Goal: Information Seeking & Learning: Learn about a topic

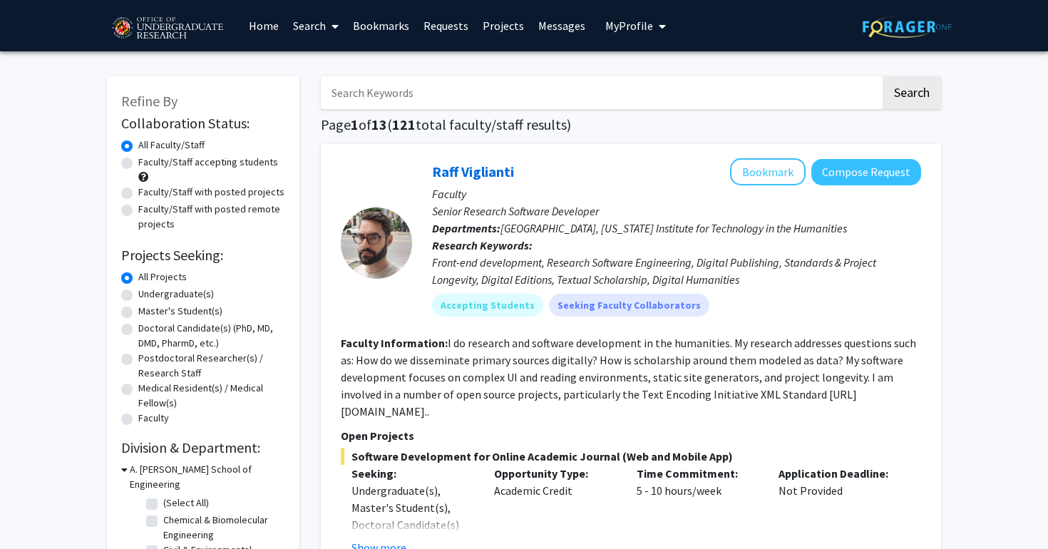
click at [385, 26] on link "Bookmarks" at bounding box center [381, 26] width 71 height 50
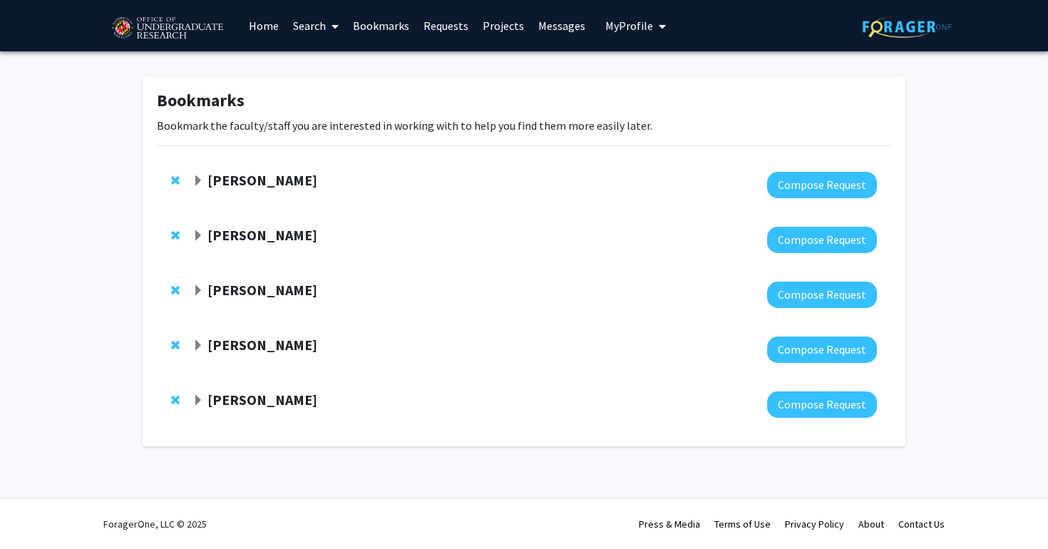
click at [225, 182] on strong "[PERSON_NAME]" at bounding box center [262, 180] width 110 height 18
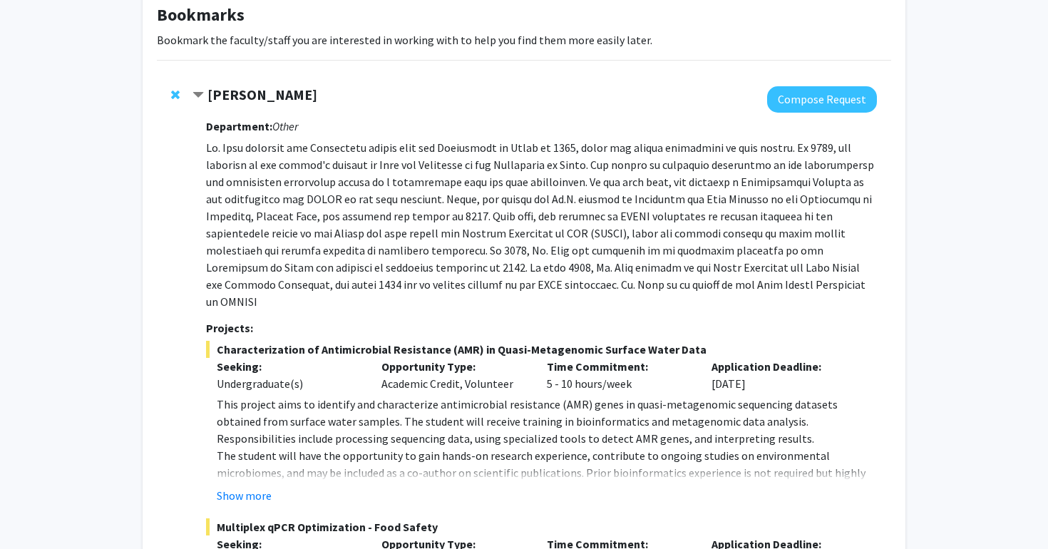
scroll to position [152, 0]
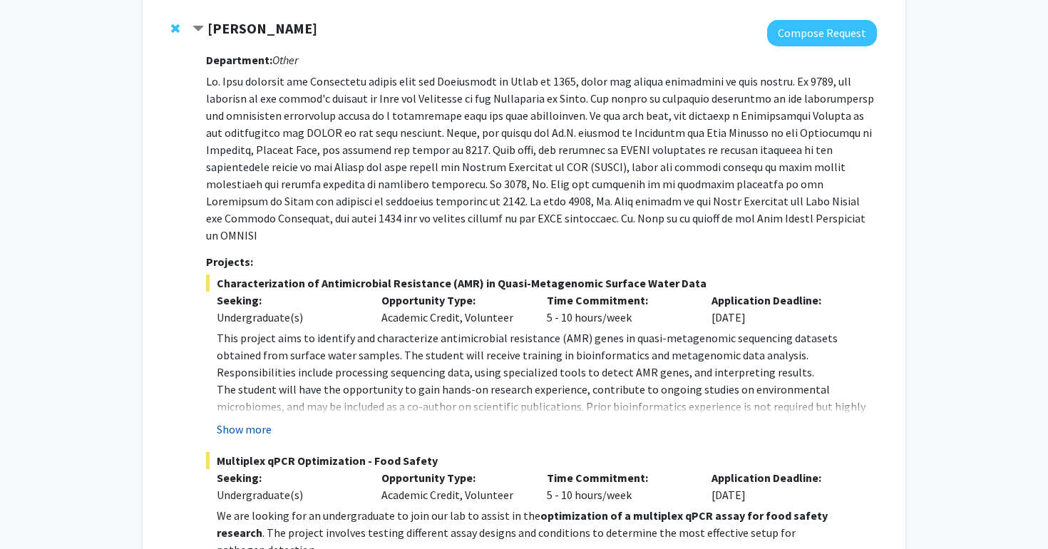
click at [260, 421] on button "Show more" at bounding box center [244, 429] width 55 height 17
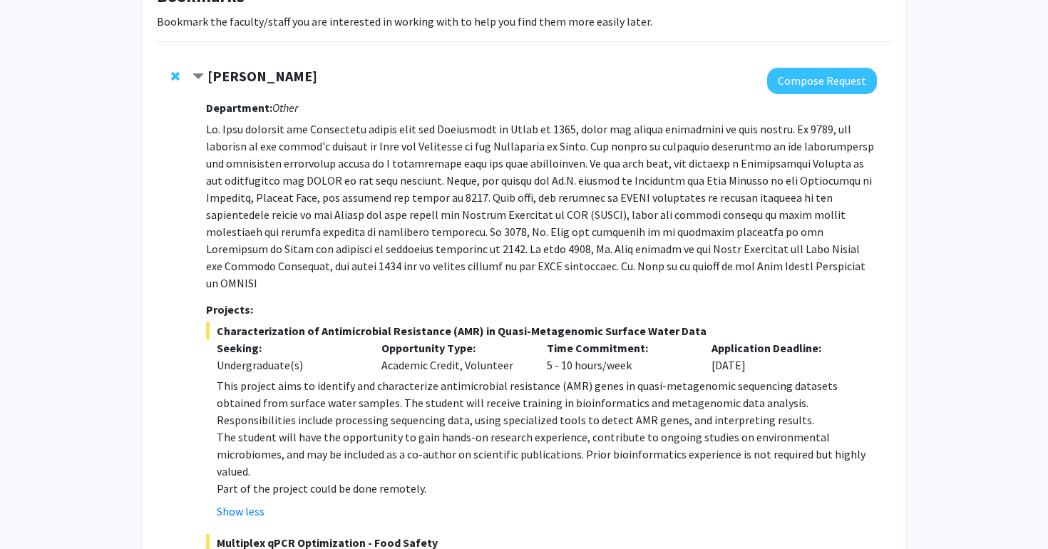
scroll to position [96, 0]
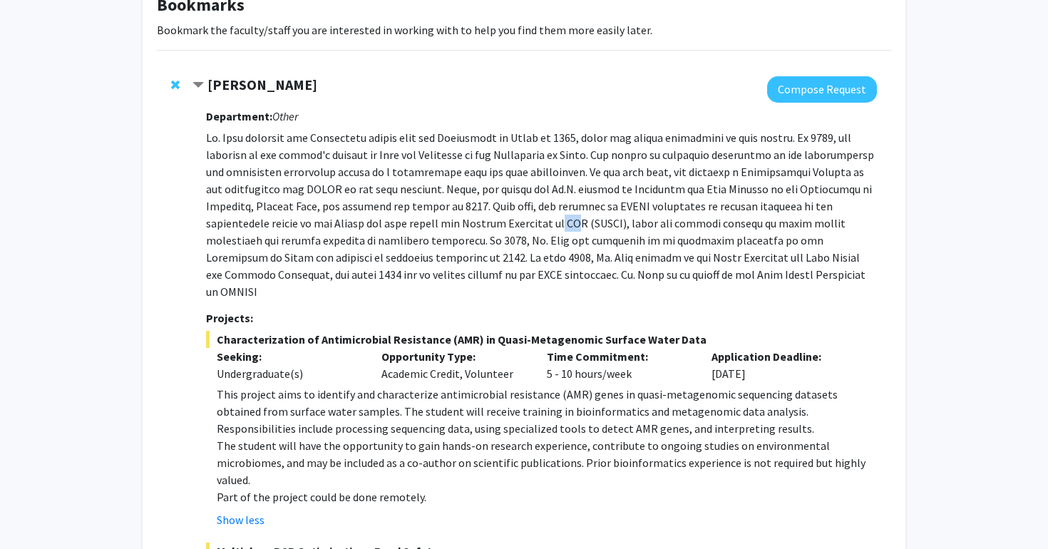
drag, startPoint x: 461, startPoint y: 227, endPoint x: 439, endPoint y: 227, distance: 21.4
click at [440, 227] on p at bounding box center [541, 214] width 671 height 171
click at [439, 227] on p at bounding box center [541, 214] width 671 height 171
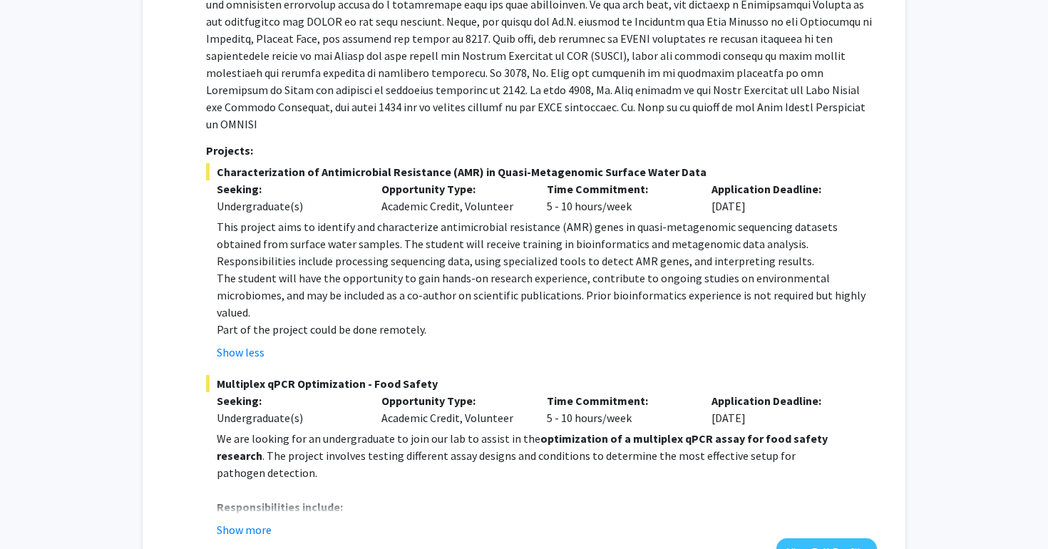
scroll to position [264, 0]
click at [245, 520] on button "Show more" at bounding box center [244, 528] width 55 height 17
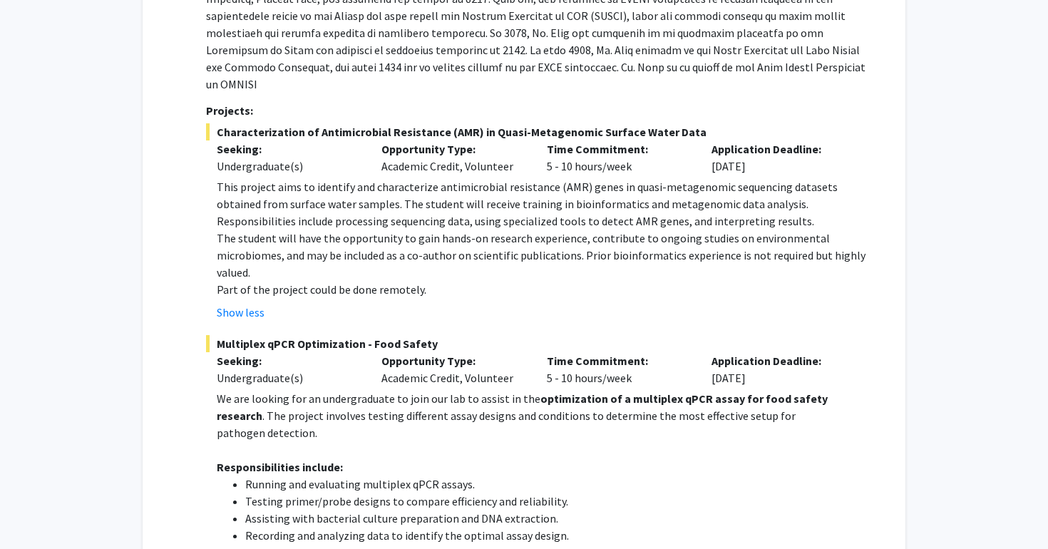
scroll to position [304, 0]
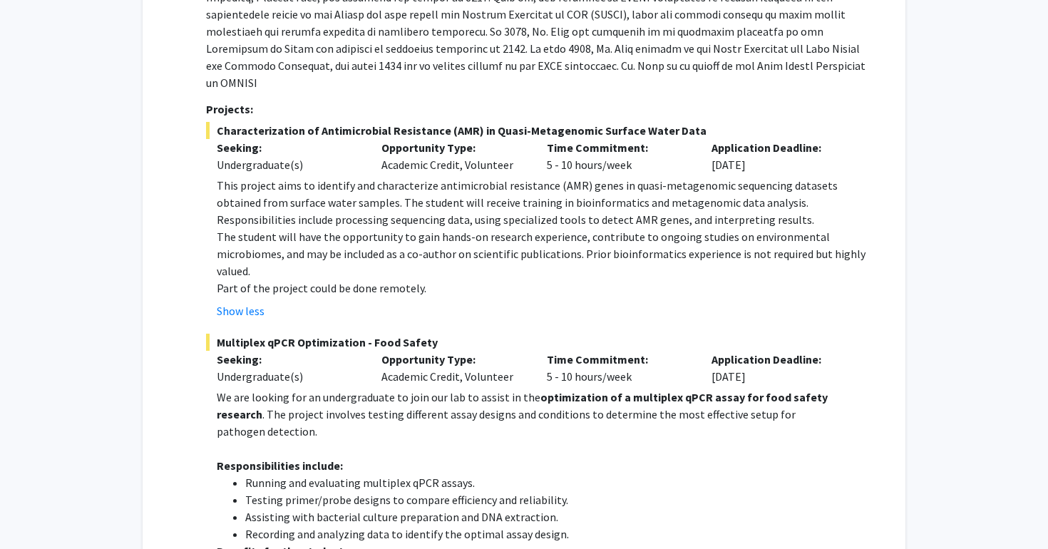
drag, startPoint x: 222, startPoint y: 111, endPoint x: 711, endPoint y: 111, distance: 489.1
click at [711, 122] on span "Characterization of Antimicrobial Resistance (AMR) in Quasi-Metagenomic Surface…" at bounding box center [541, 130] width 671 height 17
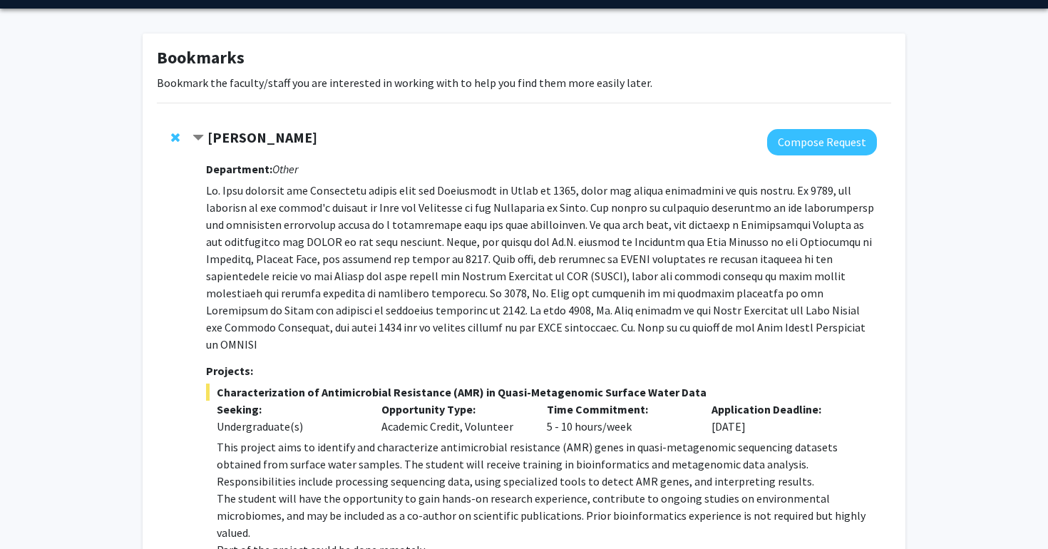
scroll to position [37, 0]
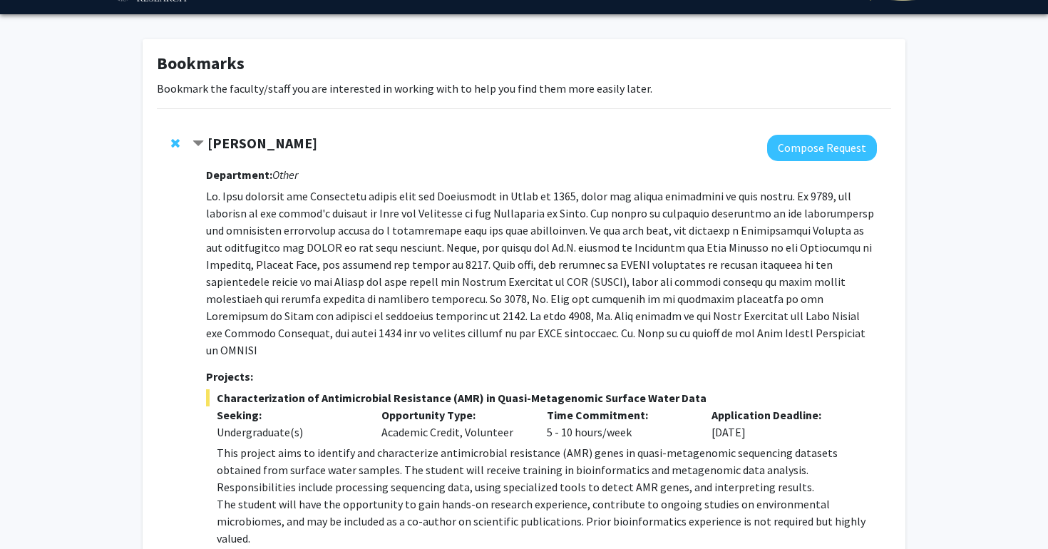
click at [225, 145] on strong "[PERSON_NAME]" at bounding box center [262, 143] width 110 height 18
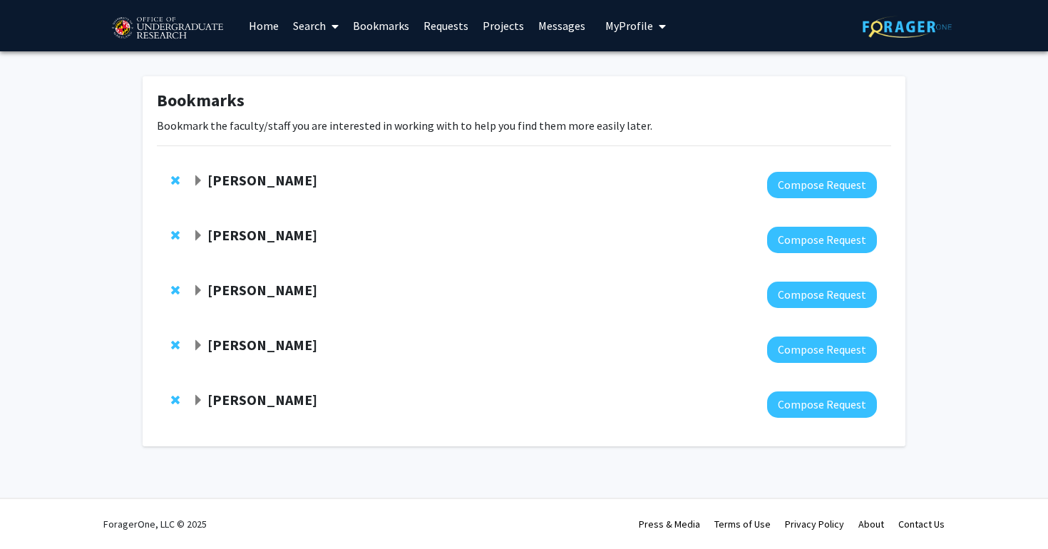
scroll to position [0, 0]
click at [235, 246] on div at bounding box center [534, 240] width 684 height 26
click at [230, 239] on strong "[PERSON_NAME]" at bounding box center [262, 235] width 110 height 18
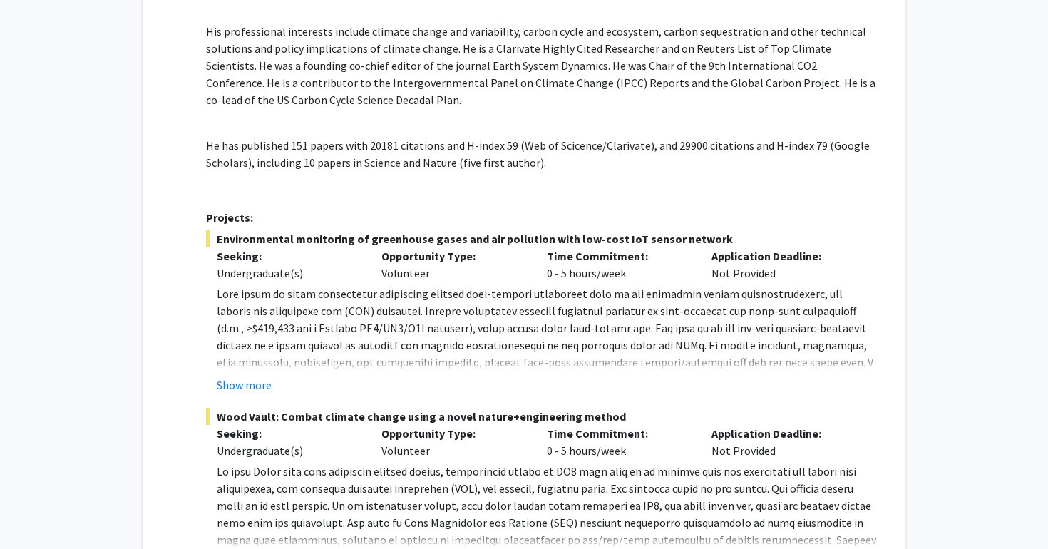
scroll to position [386, 0]
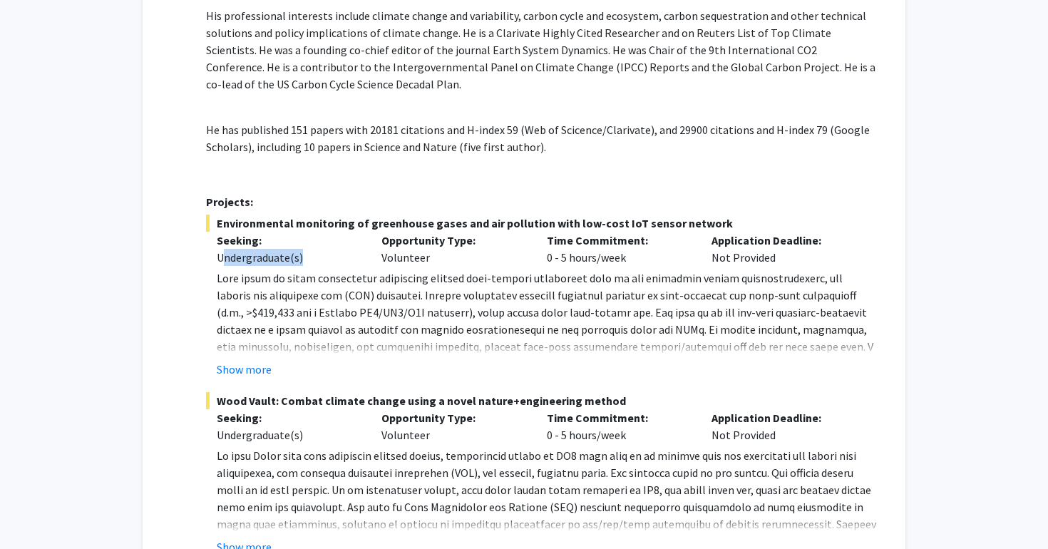
drag, startPoint x: 314, startPoint y: 252, endPoint x: 225, endPoint y: 250, distance: 89.1
click at [225, 250] on div "Undergraduate(s)" at bounding box center [289, 257] width 144 height 17
click at [282, 249] on p "Seeking:" at bounding box center [289, 240] width 144 height 17
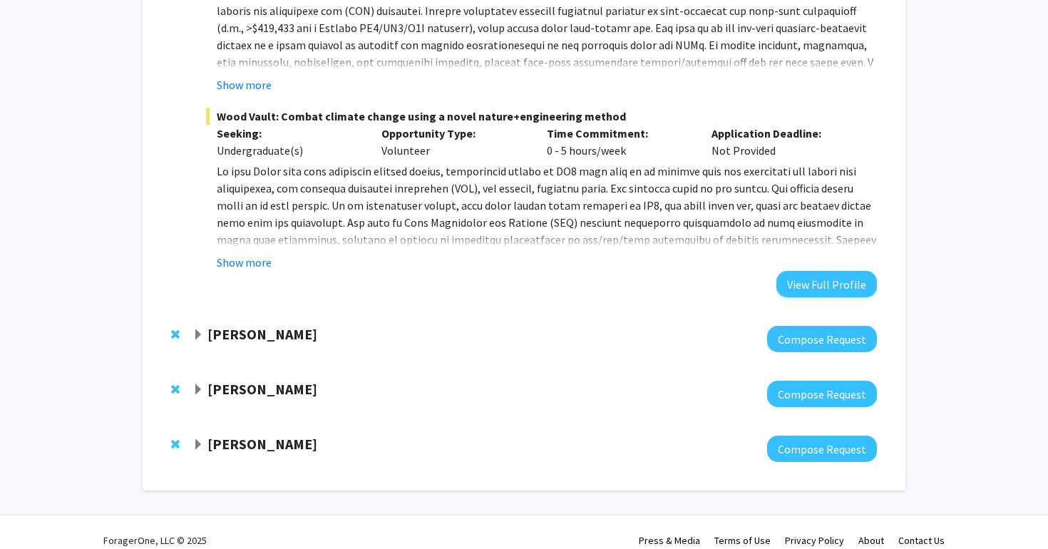
scroll to position [670, 0]
click at [235, 339] on strong "[PERSON_NAME]" at bounding box center [262, 335] width 110 height 18
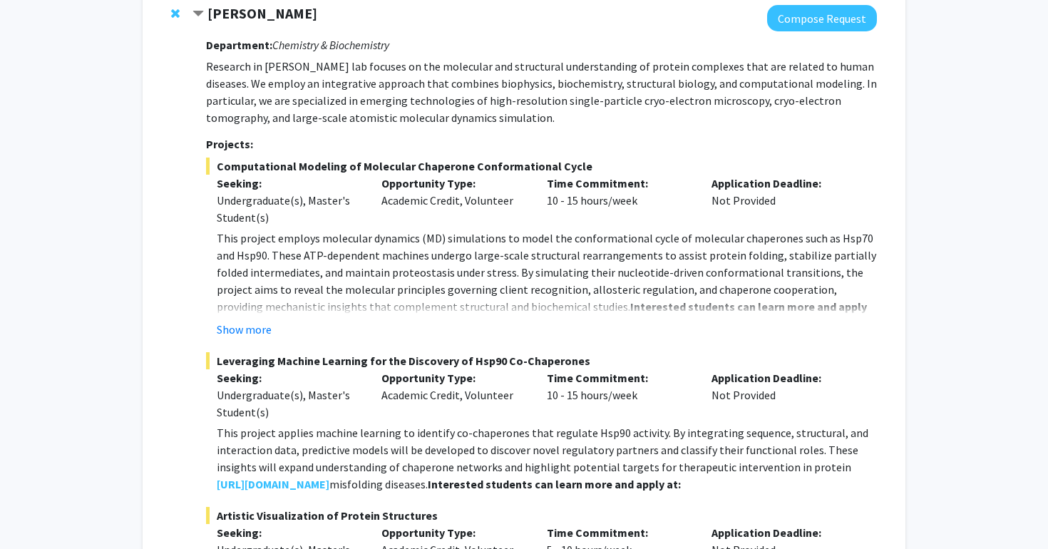
scroll to position [994, 0]
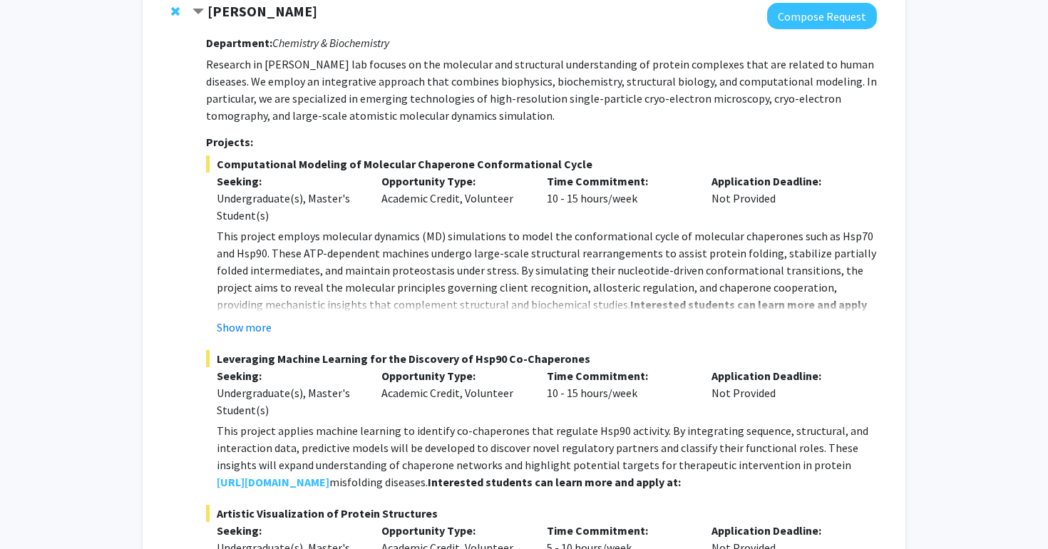
click at [222, 16] on strong "[PERSON_NAME]" at bounding box center [262, 11] width 110 height 18
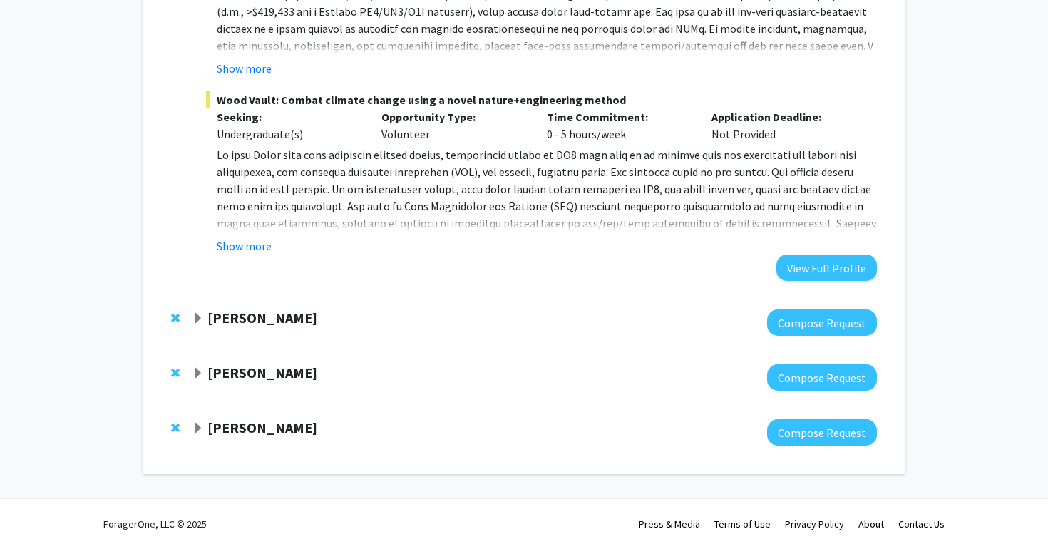
scroll to position [689, 0]
click at [227, 366] on strong "[PERSON_NAME]" at bounding box center [262, 373] width 110 height 18
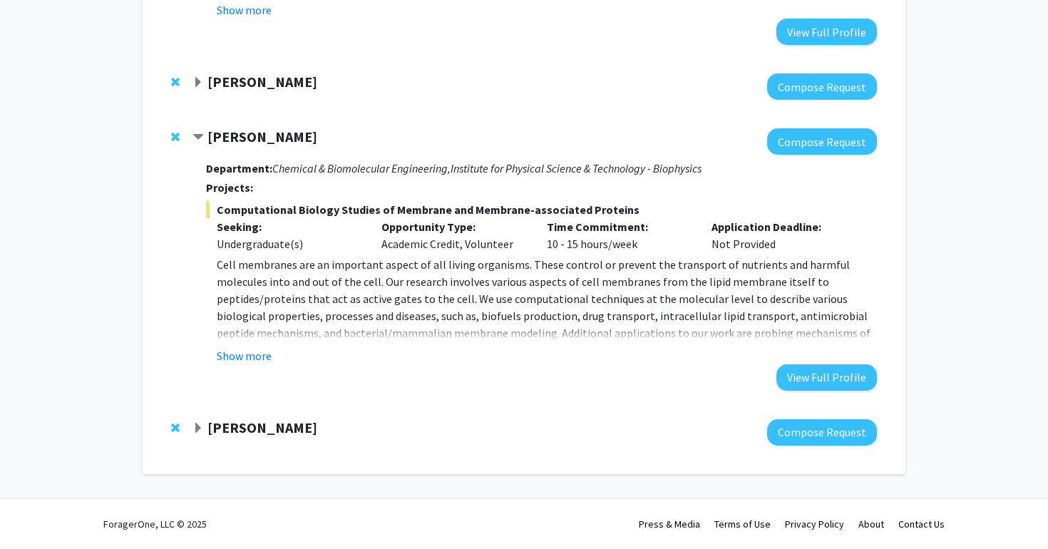
scroll to position [924, 0]
click at [265, 354] on button "Show more" at bounding box center [244, 355] width 55 height 17
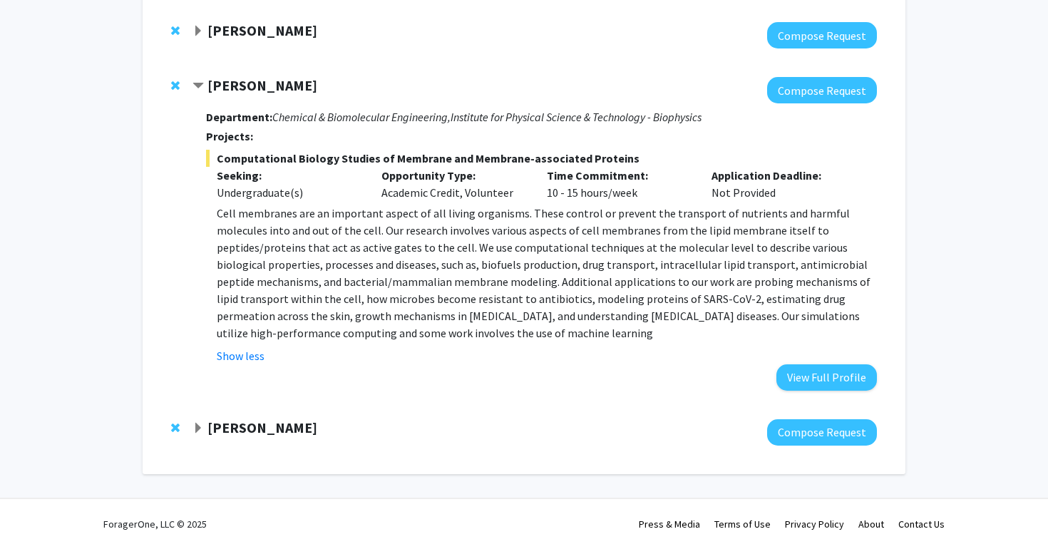
scroll to position [975, 0]
click at [257, 28] on strong "[PERSON_NAME]" at bounding box center [262, 30] width 110 height 18
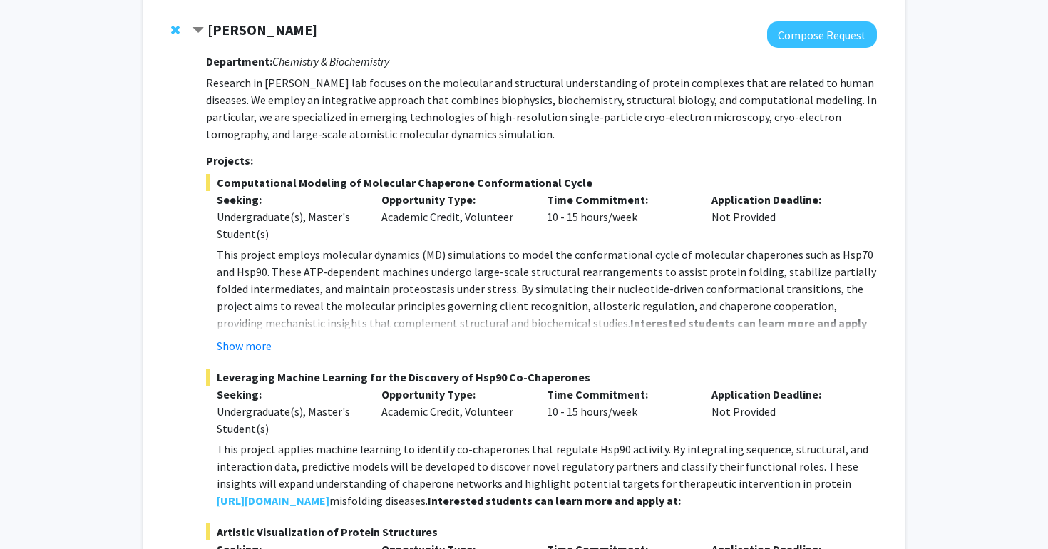
click at [256, 33] on strong "[PERSON_NAME]" at bounding box center [262, 30] width 110 height 18
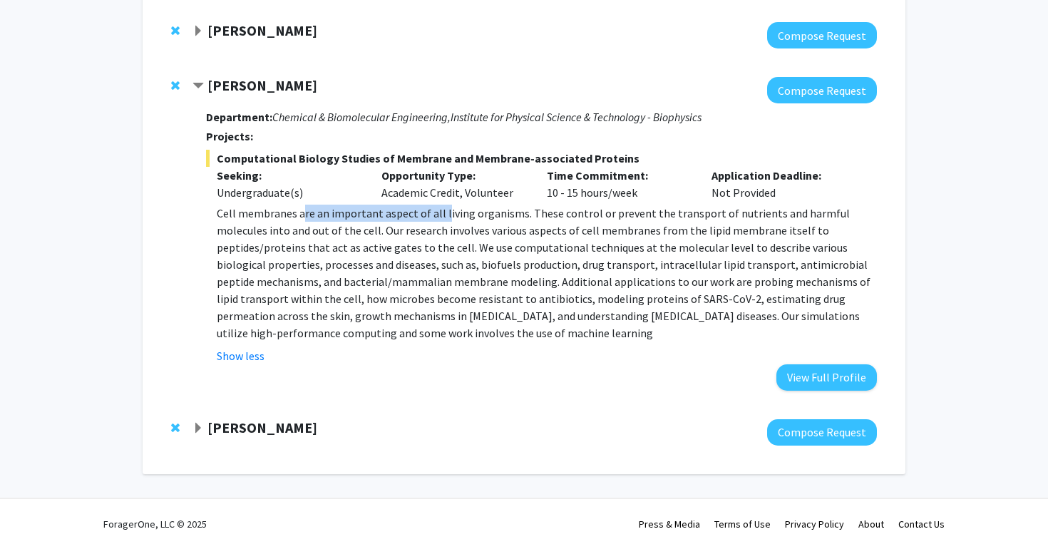
drag, startPoint x: 303, startPoint y: 213, endPoint x: 441, endPoint y: 213, distance: 138.3
click at [441, 213] on p "Cell membranes are an important aspect of all living organisms. These control o…" at bounding box center [547, 273] width 660 height 137
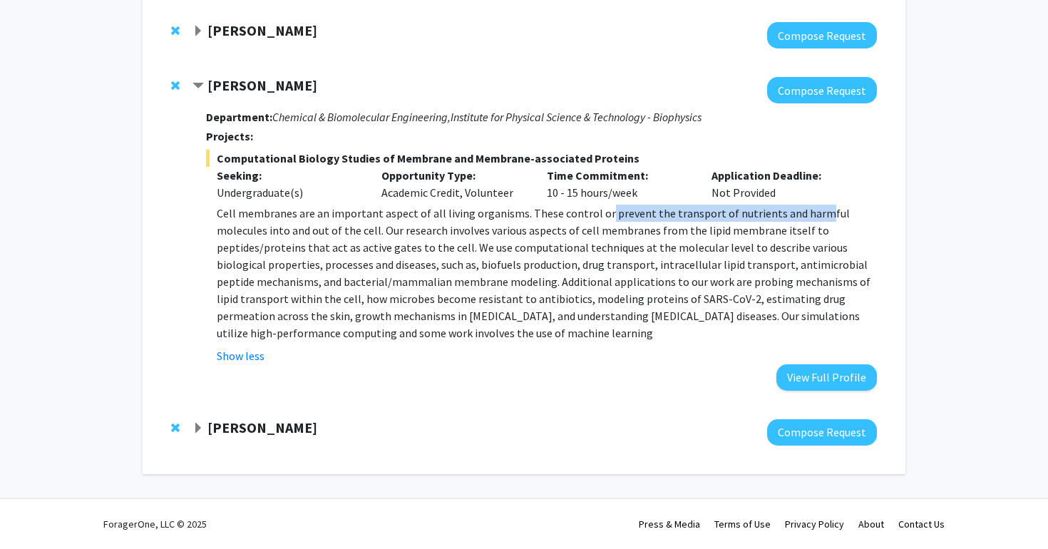
drag, startPoint x: 598, startPoint y: 215, endPoint x: 809, endPoint y: 214, distance: 211.0
click at [808, 214] on p "Cell membranes are an important aspect of all living organisms. These control o…" at bounding box center [547, 273] width 660 height 137
click at [809, 214] on p "Cell membranes are an important aspect of all living organisms. These control o…" at bounding box center [547, 273] width 660 height 137
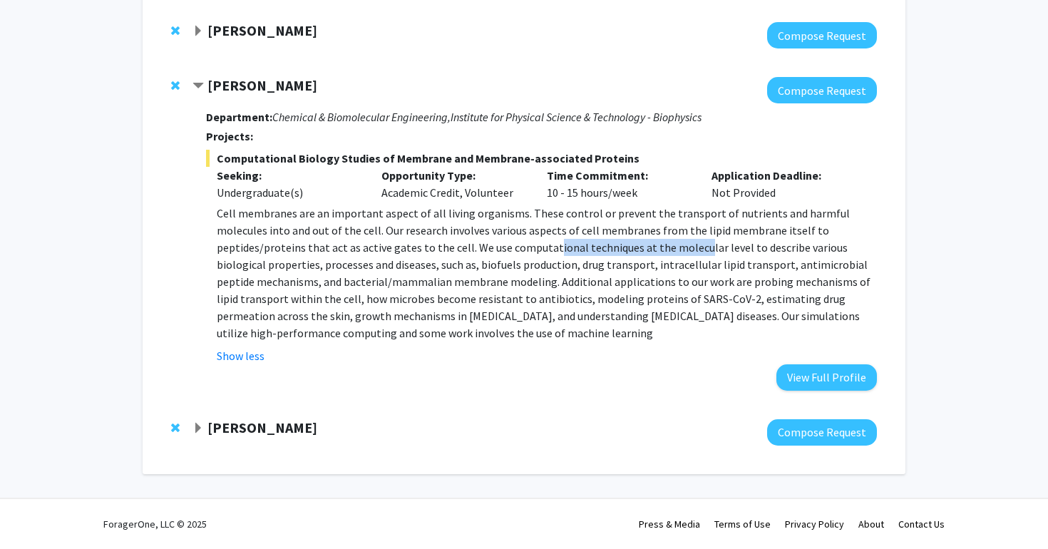
drag, startPoint x: 438, startPoint y: 240, endPoint x: 592, endPoint y: 240, distance: 154.7
click at [592, 240] on p "Cell membranes are an important aspect of all living organisms. These control o…" at bounding box center [547, 273] width 660 height 137
drag, startPoint x: 288, startPoint y: 156, endPoint x: 625, endPoint y: 157, distance: 336.5
click at [625, 157] on span "Computational Biology Studies of Membrane and Membrane-associated Proteins" at bounding box center [541, 158] width 671 height 17
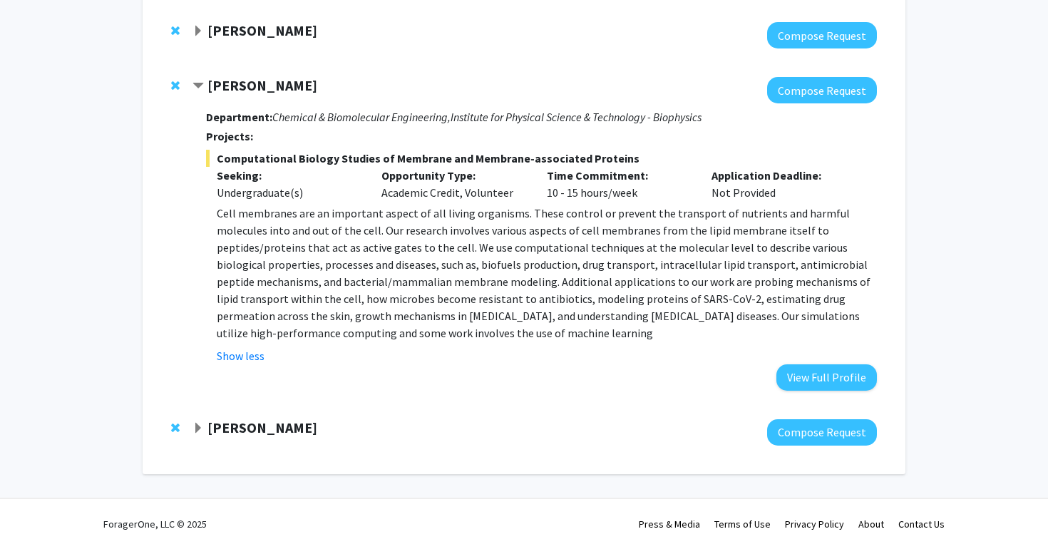
click at [625, 157] on span "Computational Biology Studies of Membrane and Membrane-associated Proteins" at bounding box center [541, 158] width 671 height 17
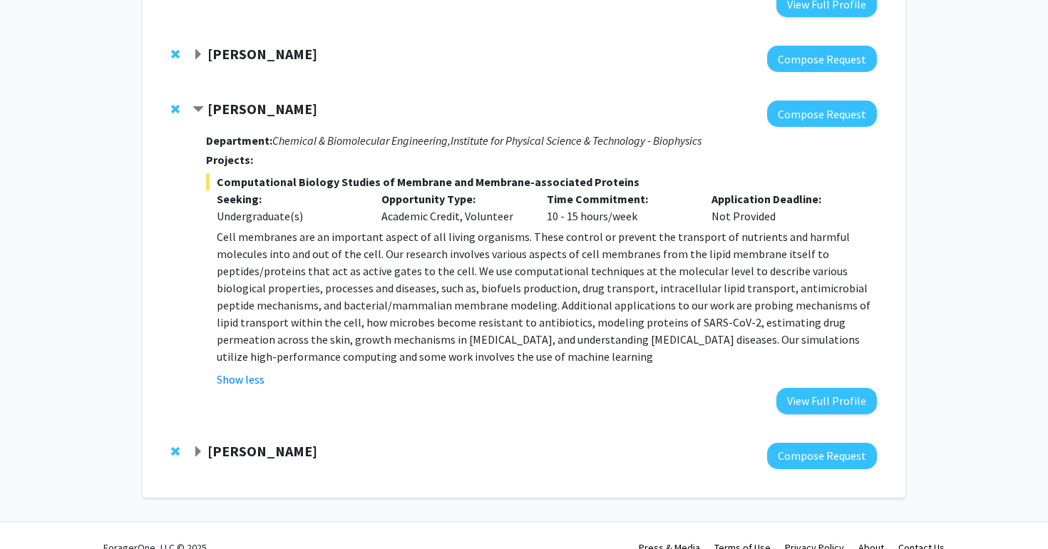
click at [257, 458] on strong "[PERSON_NAME]" at bounding box center [262, 451] width 110 height 18
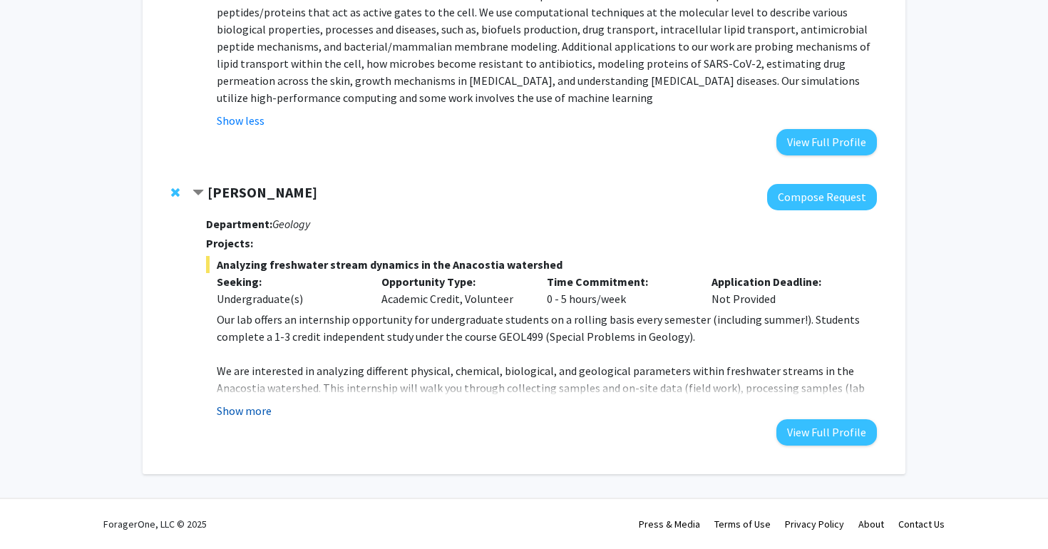
click at [267, 408] on button "Show more" at bounding box center [244, 410] width 55 height 17
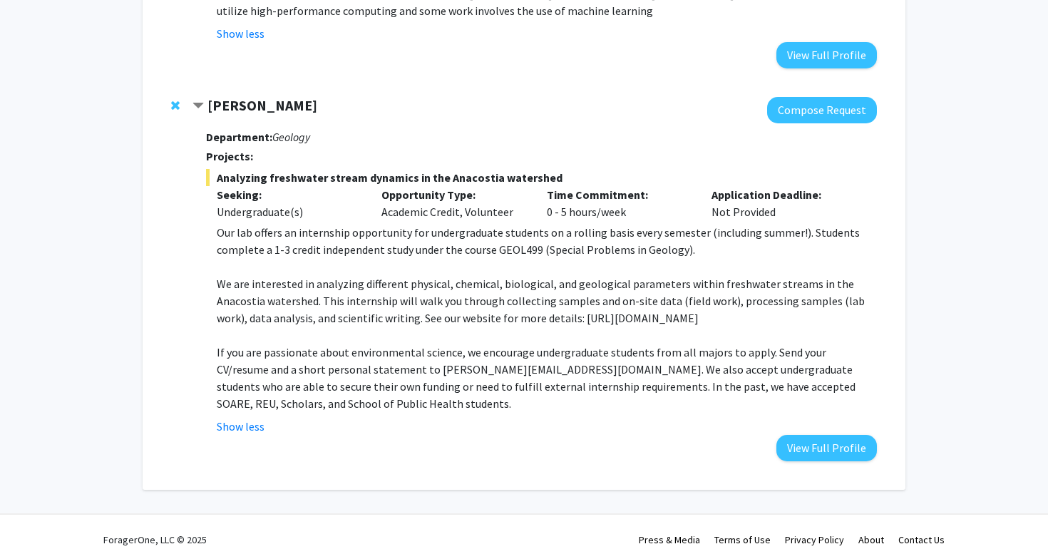
scroll to position [1296, 0]
drag, startPoint x: 246, startPoint y: 251, endPoint x: 293, endPoint y: 257, distance: 47.4
click at [293, 257] on p "Our lab offers an internship opportunity for undergraduate students on a rollin…" at bounding box center [547, 242] width 660 height 34
click at [284, 254] on p "Our lab offers an internship opportunity for undergraduate students on a rollin…" at bounding box center [547, 242] width 660 height 34
drag, startPoint x: 287, startPoint y: 254, endPoint x: 274, endPoint y: 254, distance: 12.8
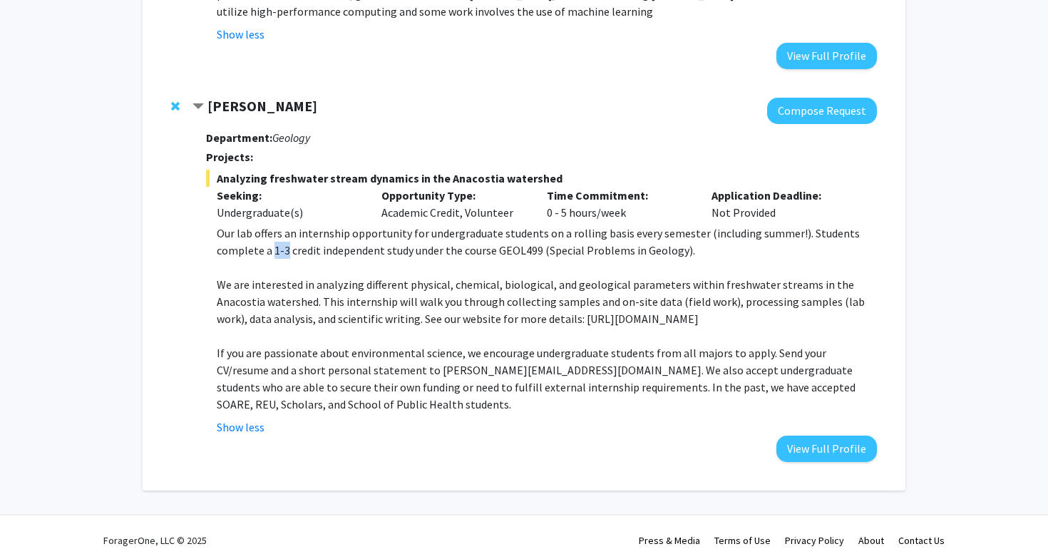
click at [274, 254] on p "Our lab offers an internship opportunity for undergraduate students on a rollin…" at bounding box center [547, 242] width 660 height 34
drag, startPoint x: 610, startPoint y: 303, endPoint x: 668, endPoint y: 301, distance: 57.8
click at [668, 301] on p "We are interested in analyzing different physical, chemical, biological, and ge…" at bounding box center [547, 301] width 660 height 51
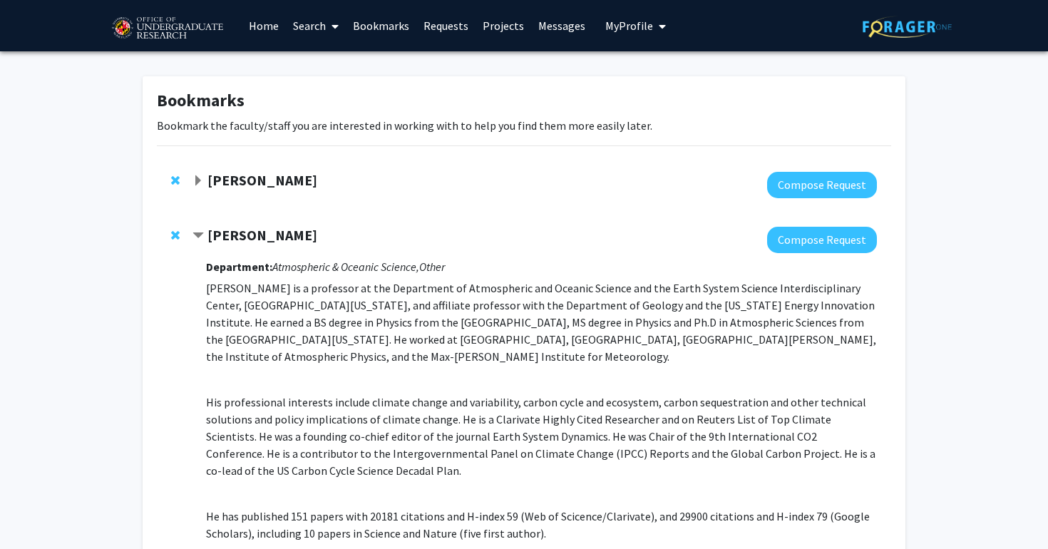
scroll to position [0, 0]
click at [202, 242] on span "Contract Ning Zeng Bookmark" at bounding box center [197, 235] width 11 height 11
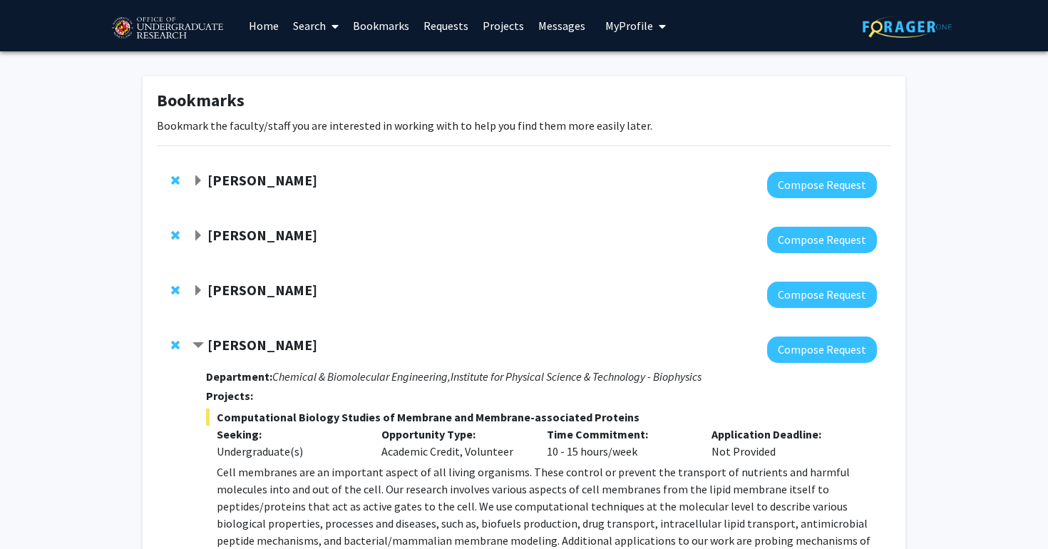
click at [196, 288] on span "Expand Yanxin Liu Bookmark" at bounding box center [197, 290] width 11 height 11
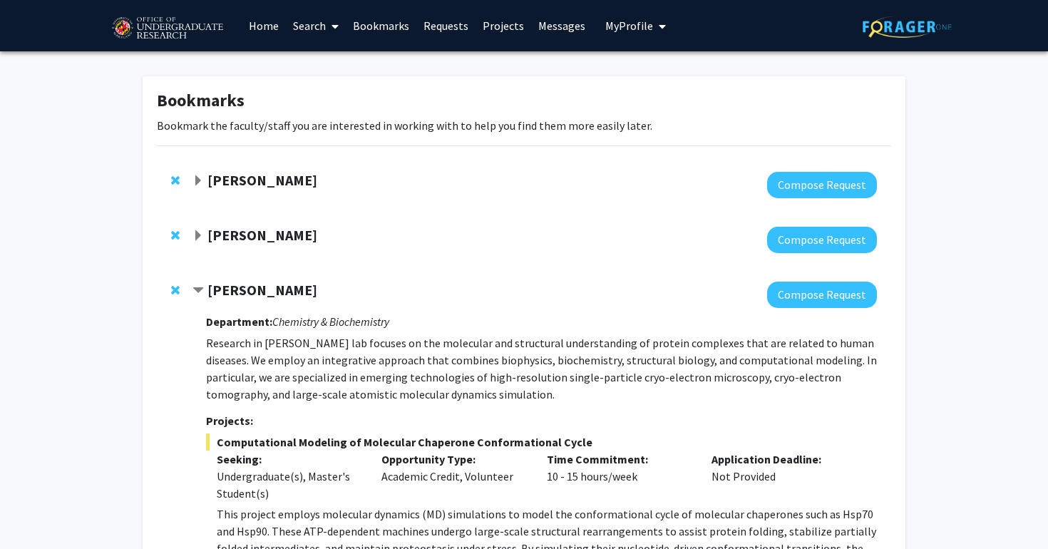
click at [199, 292] on span "Contract Yanxin Liu Bookmark" at bounding box center [197, 290] width 11 height 11
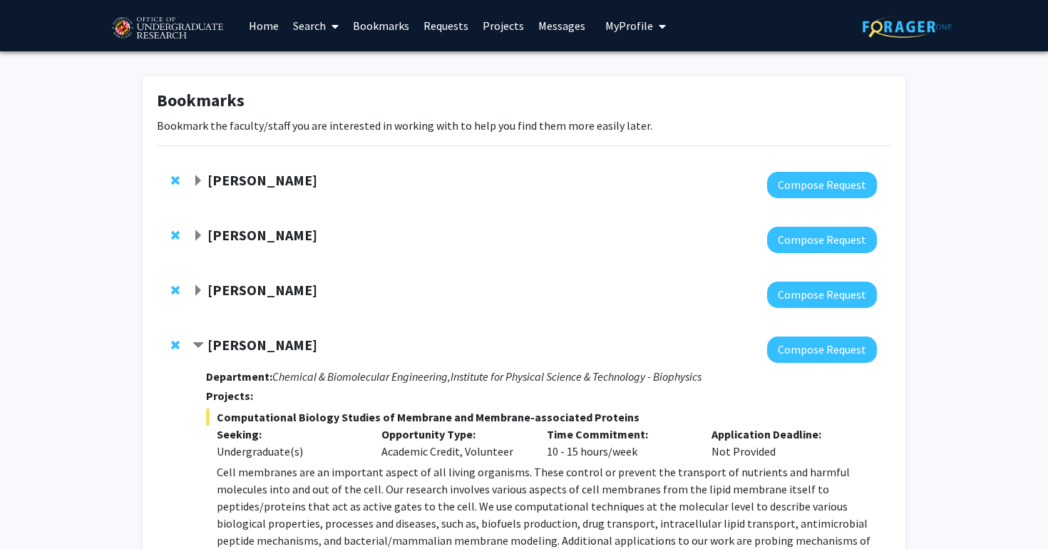
click at [200, 342] on span "Contract Jeffery Klauda Bookmark" at bounding box center [197, 345] width 11 height 11
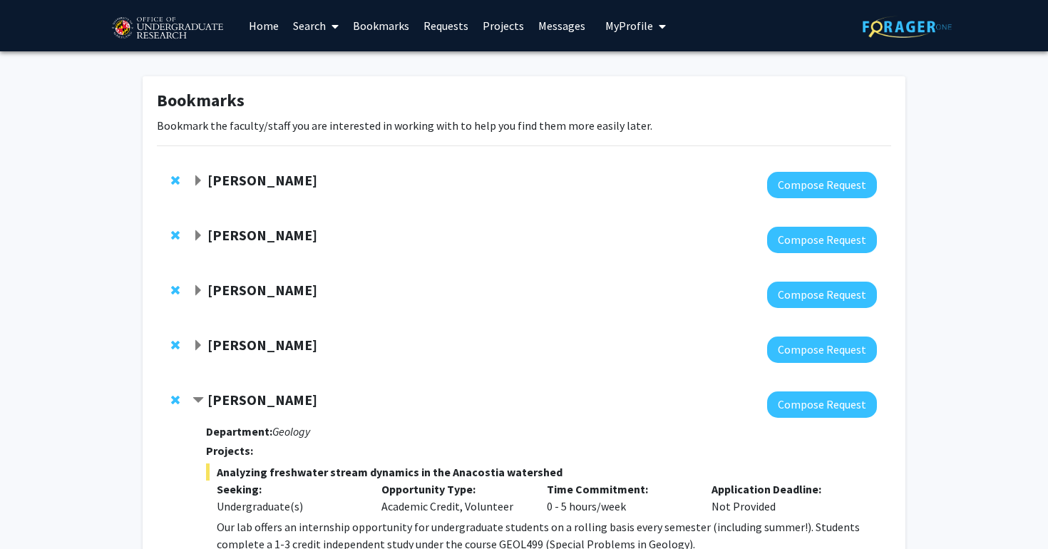
click at [198, 394] on div "[PERSON_NAME]" at bounding box center [346, 400] width 308 height 18
click at [198, 405] on span "Contract Ashley Mon Bookmark" at bounding box center [197, 400] width 11 height 11
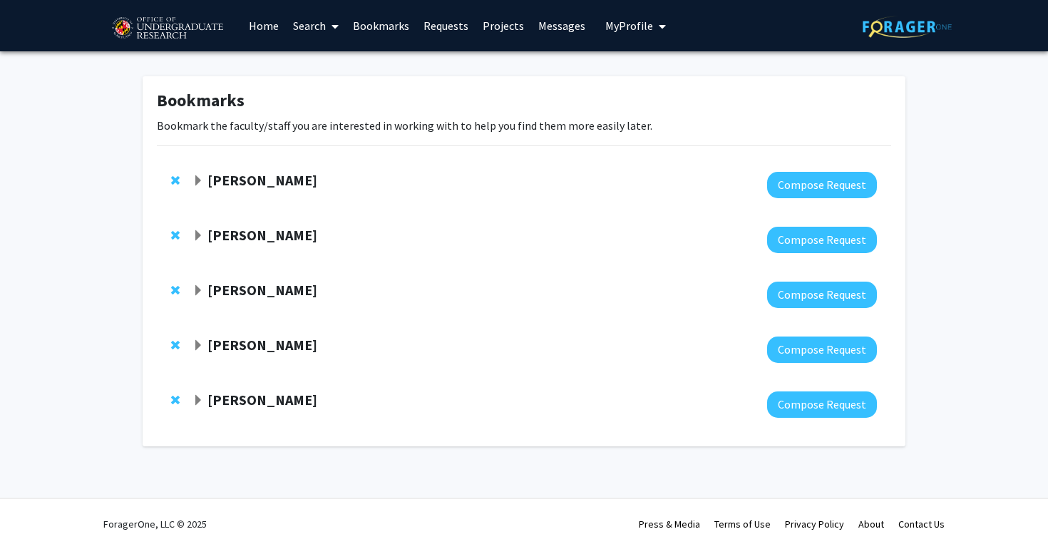
click at [226, 188] on strong "[PERSON_NAME]" at bounding box center [262, 180] width 110 height 18
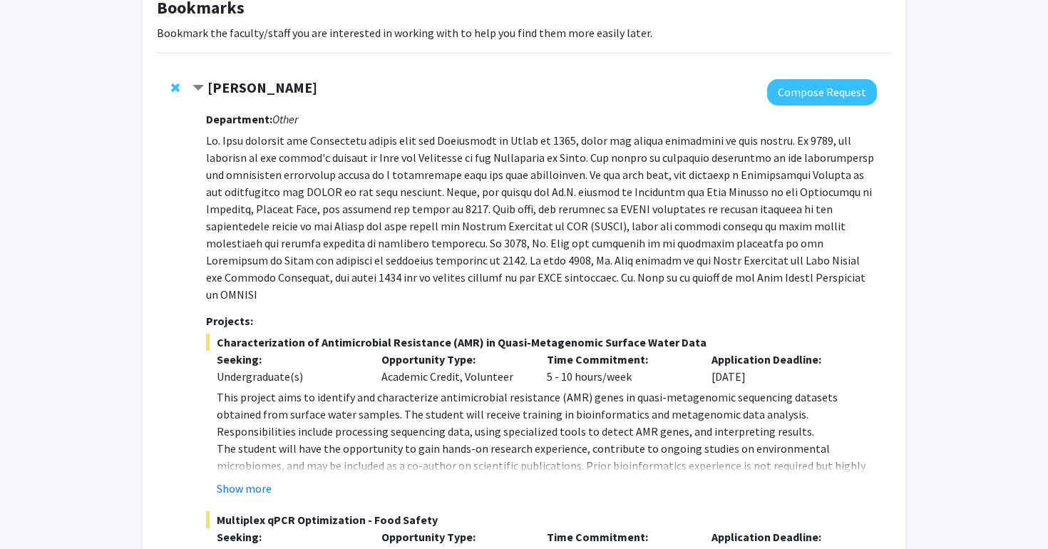
scroll to position [91, 0]
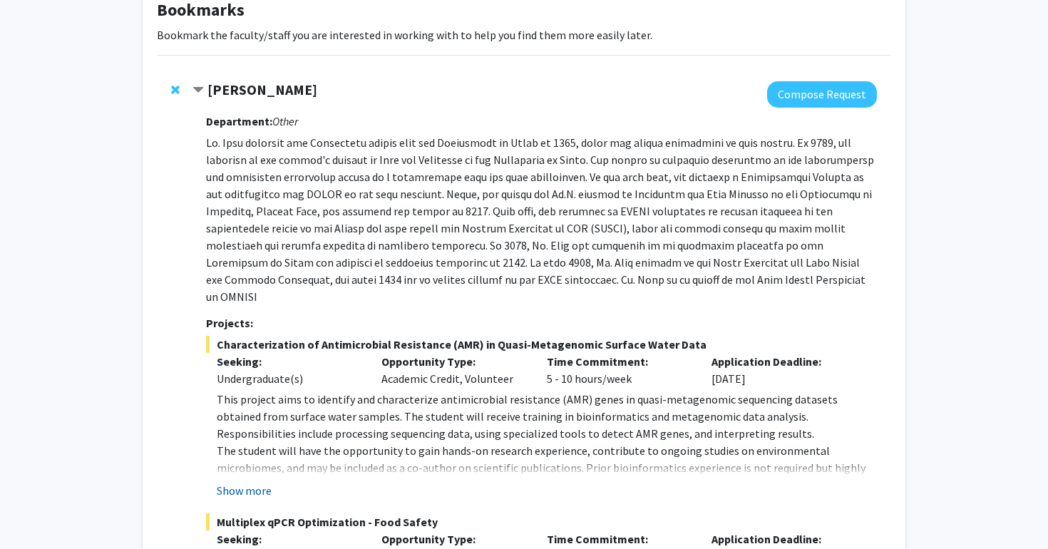
click at [227, 482] on button "Show more" at bounding box center [244, 490] width 55 height 17
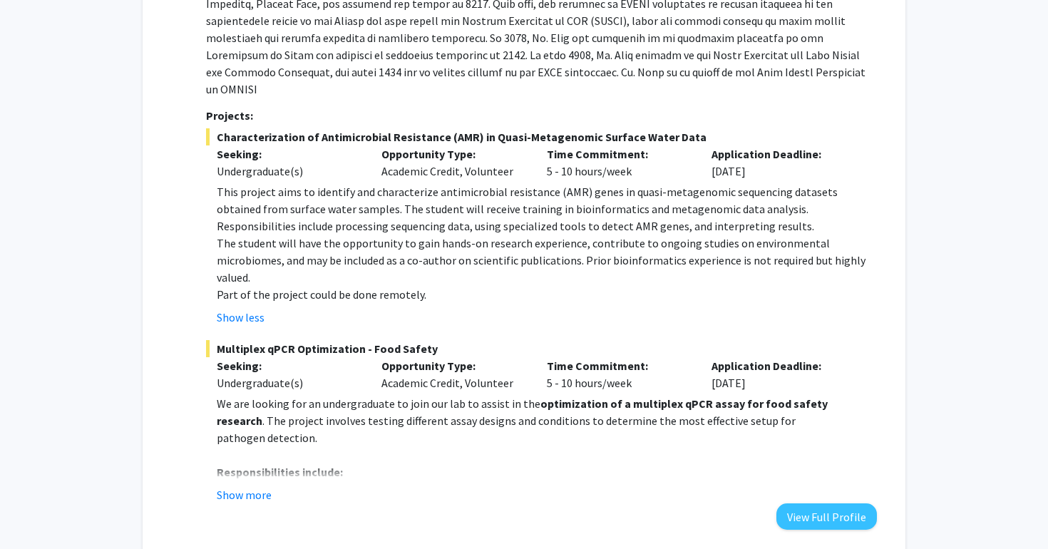
scroll to position [297, 0]
click at [245, 487] on button "Show more" at bounding box center [244, 495] width 55 height 17
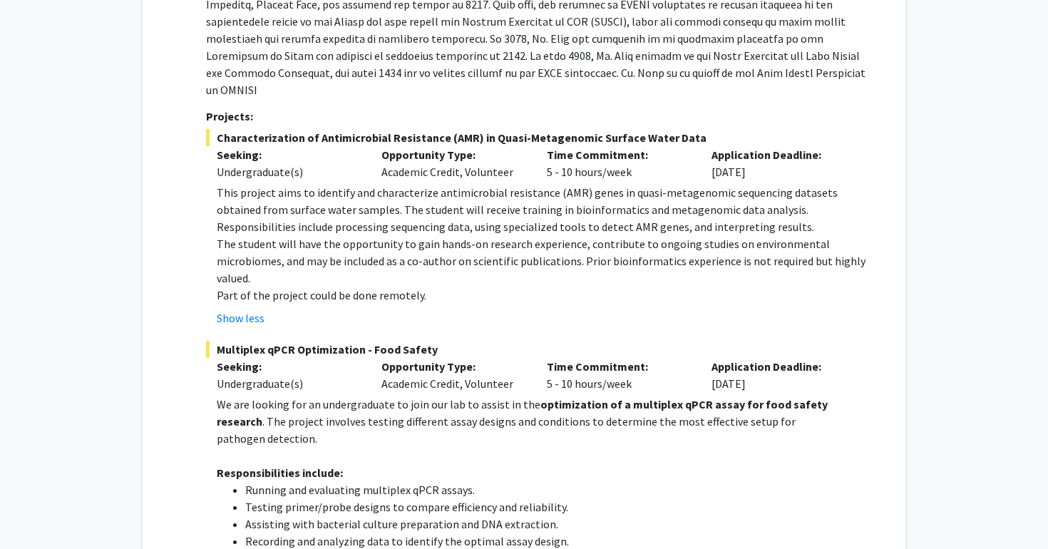
drag, startPoint x: 697, startPoint y: 156, endPoint x: 776, endPoint y: 158, distance: 78.4
click at [776, 158] on div "Seeking: Undergraduate(s) Opportunity Type: Academic Credit, Volunteer Time Com…" at bounding box center [530, 163] width 671 height 34
click at [776, 158] on div "Application Deadline: [DATE]" at bounding box center [783, 163] width 165 height 34
drag, startPoint x: 773, startPoint y: 155, endPoint x: 713, endPoint y: 157, distance: 59.9
click at [713, 157] on div "Application Deadline: [DATE]" at bounding box center [783, 163] width 165 height 34
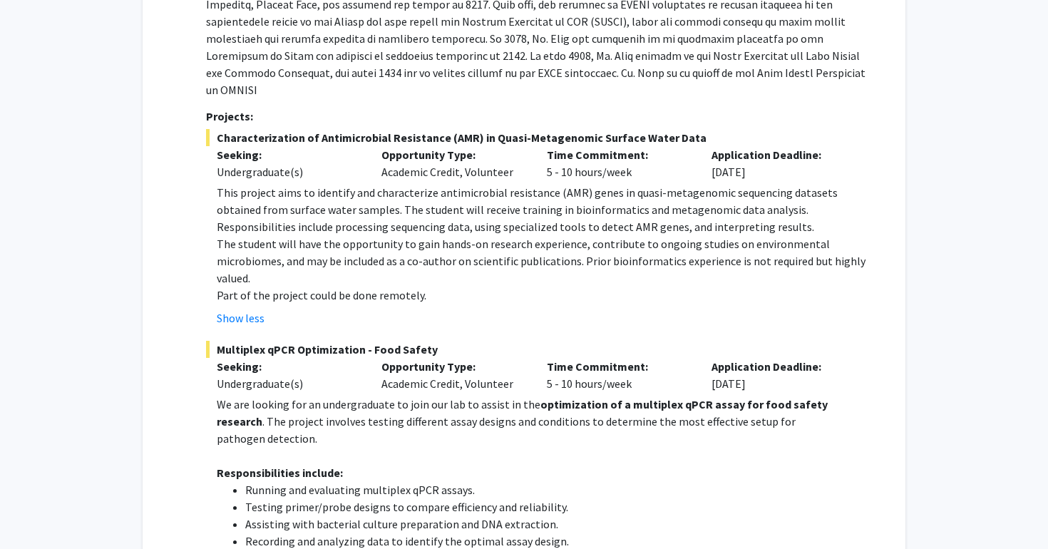
click at [679, 287] on p "Part of the project could be done remotely." at bounding box center [547, 295] width 660 height 17
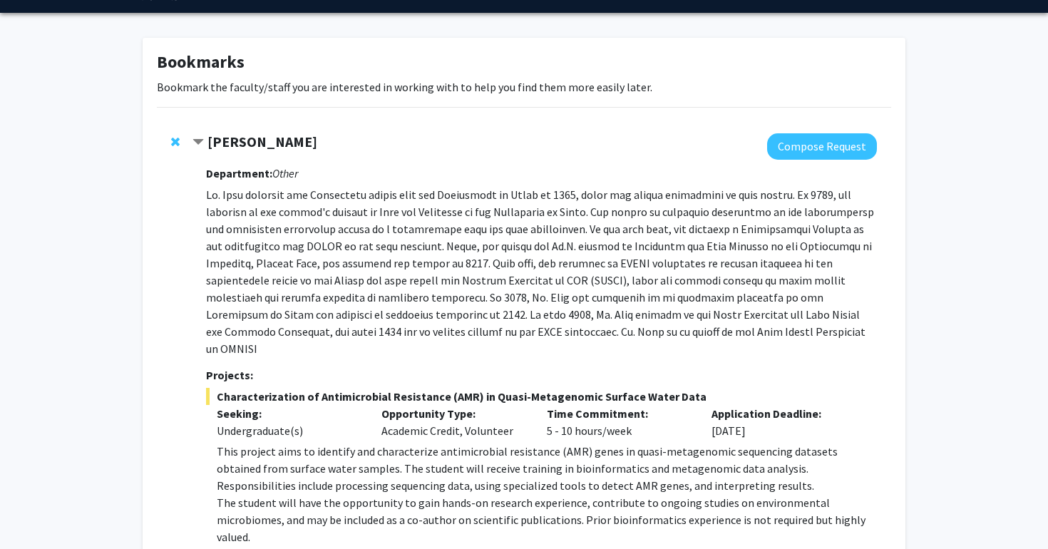
scroll to position [39, 0]
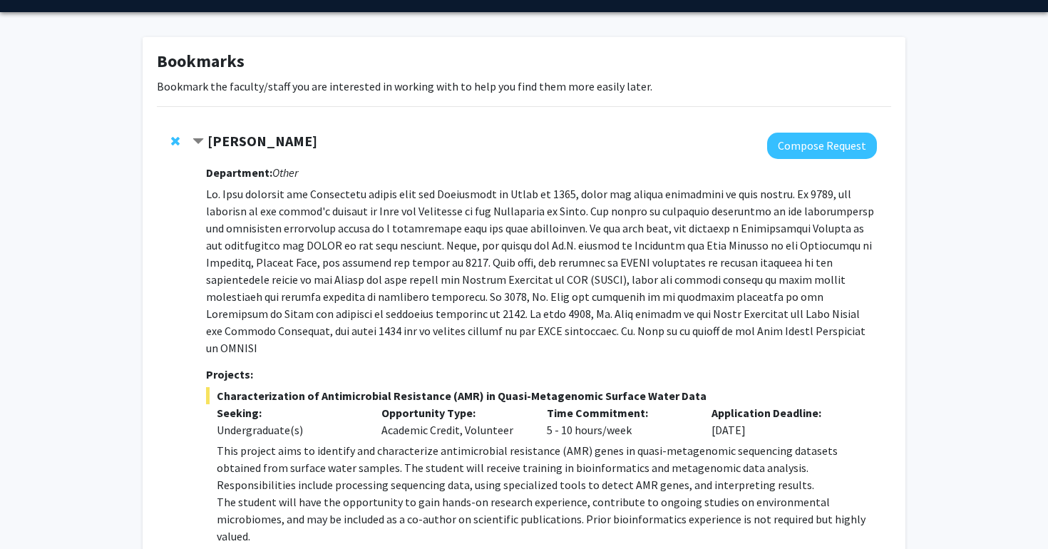
click at [220, 140] on strong "[PERSON_NAME]" at bounding box center [262, 141] width 110 height 18
